Goal: Find specific page/section

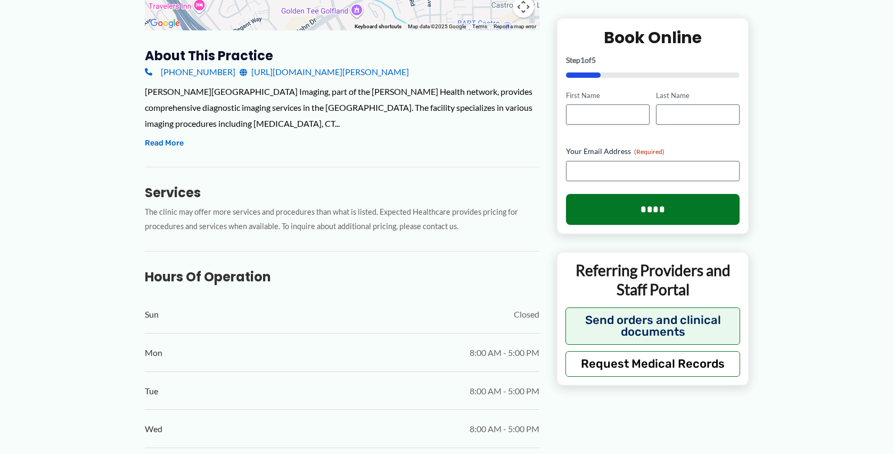
scroll to position [338, 0]
click at [170, 146] on button "Read More" at bounding box center [164, 143] width 39 height 13
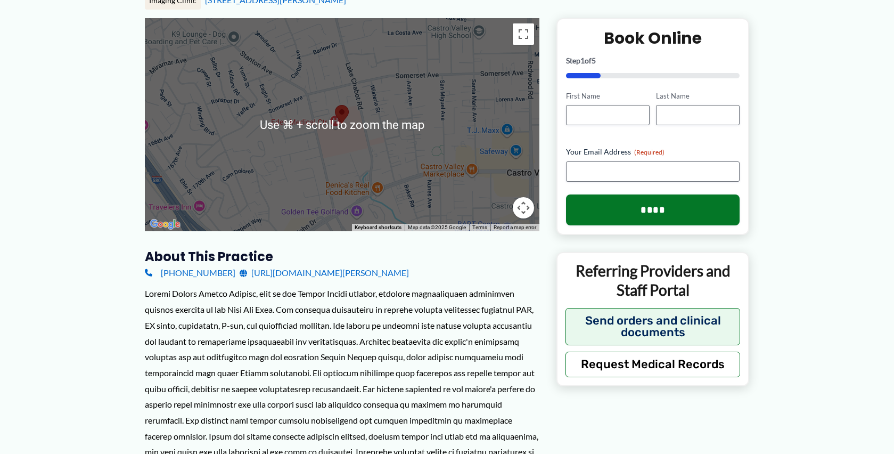
scroll to position [136, 0]
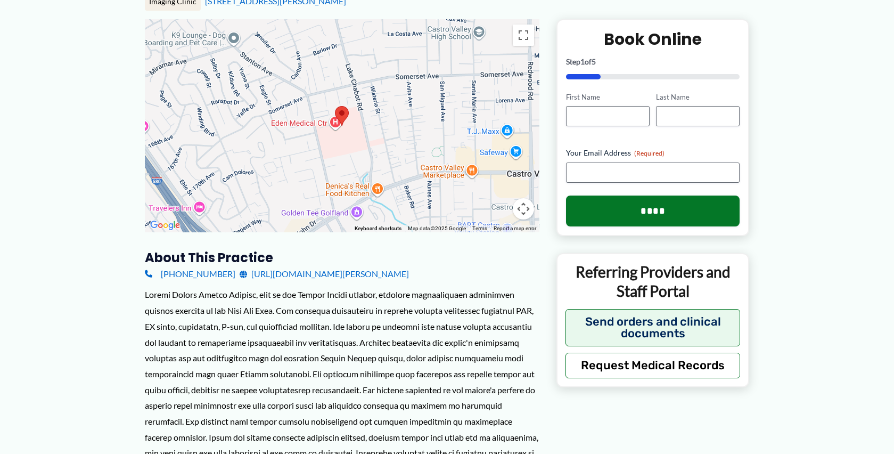
click at [346, 136] on div at bounding box center [342, 125] width 395 height 213
click at [527, 211] on button "Map camera controls" at bounding box center [523, 208] width 21 height 21
click at [500, 155] on button "Zoom in" at bounding box center [496, 155] width 21 height 21
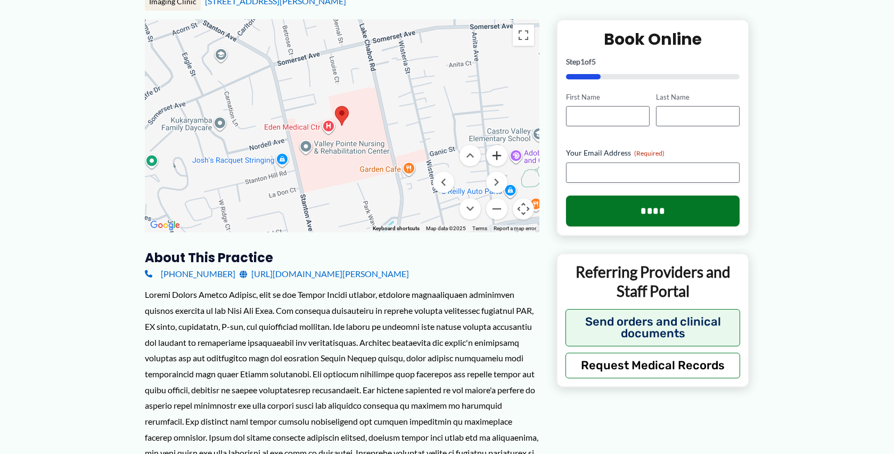
click at [500, 155] on button "Zoom in" at bounding box center [496, 155] width 21 height 21
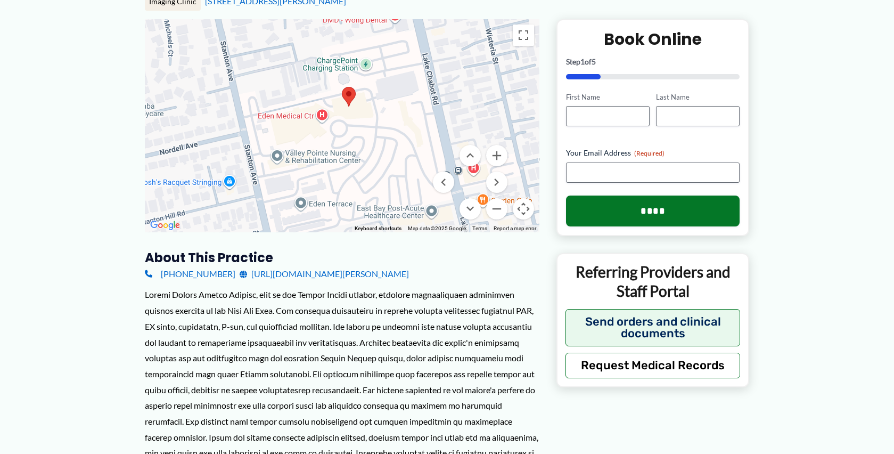
drag, startPoint x: 384, startPoint y: 148, endPoint x: 391, endPoint y: 127, distance: 21.9
click at [391, 127] on div at bounding box center [342, 125] width 395 height 213
click at [502, 156] on button "Zoom in" at bounding box center [496, 155] width 21 height 21
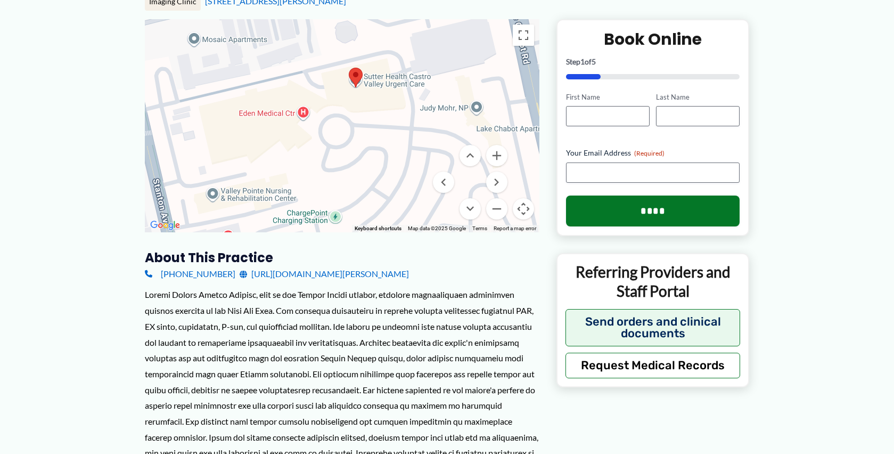
drag, startPoint x: 436, startPoint y: 168, endPoint x: 447, endPoint y: 141, distance: 29.6
click at [447, 141] on div "Use ⌘ + scroll to zoom the map Keyboard shortcuts Map Data Map data ©2025 Googl…" at bounding box center [342, 125] width 395 height 213
